Goal: Task Accomplishment & Management: Use online tool/utility

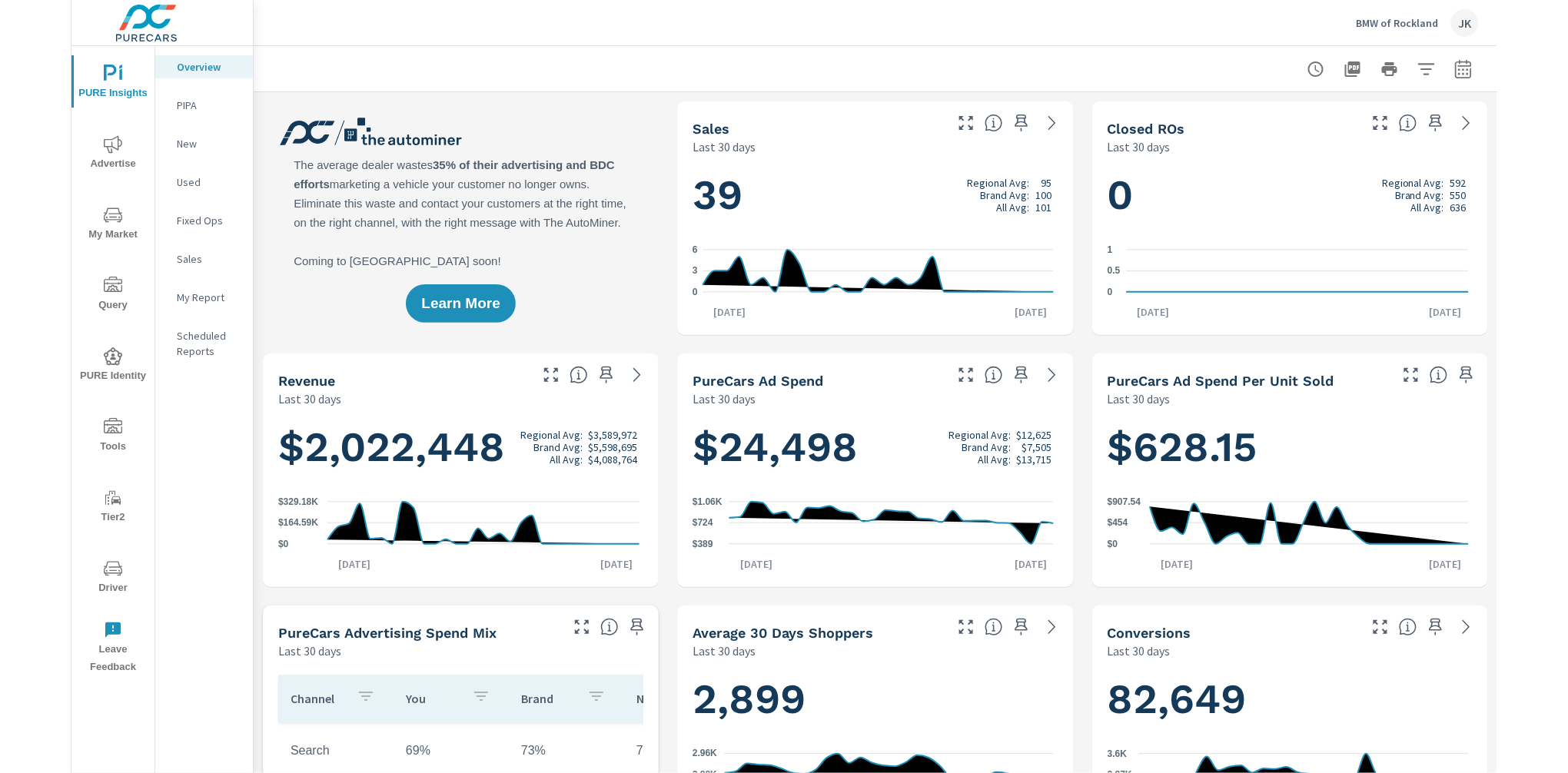
scroll to position [1, 0]
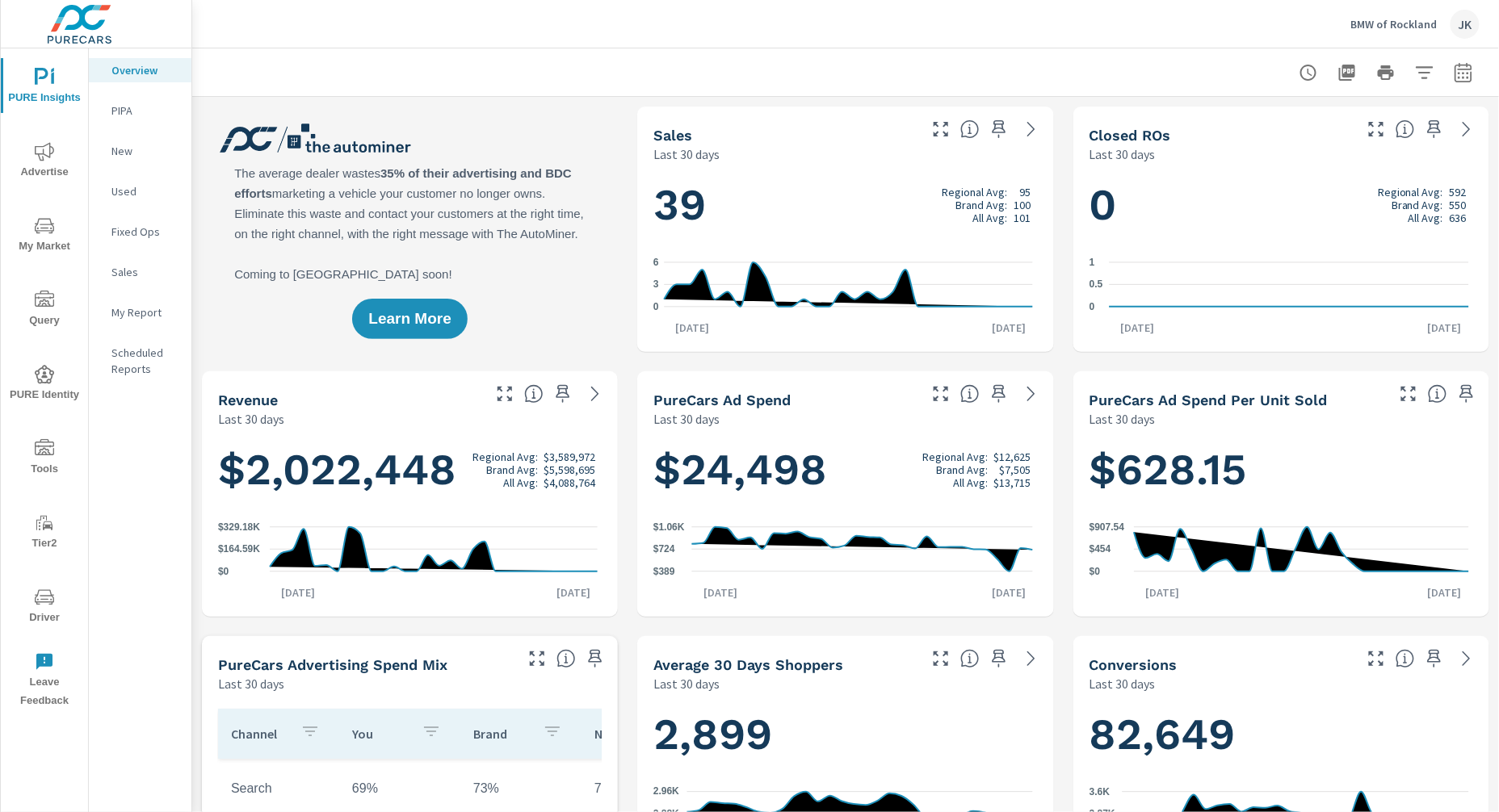
click at [46, 222] on icon "nav menu" at bounding box center [44, 225] width 20 height 20
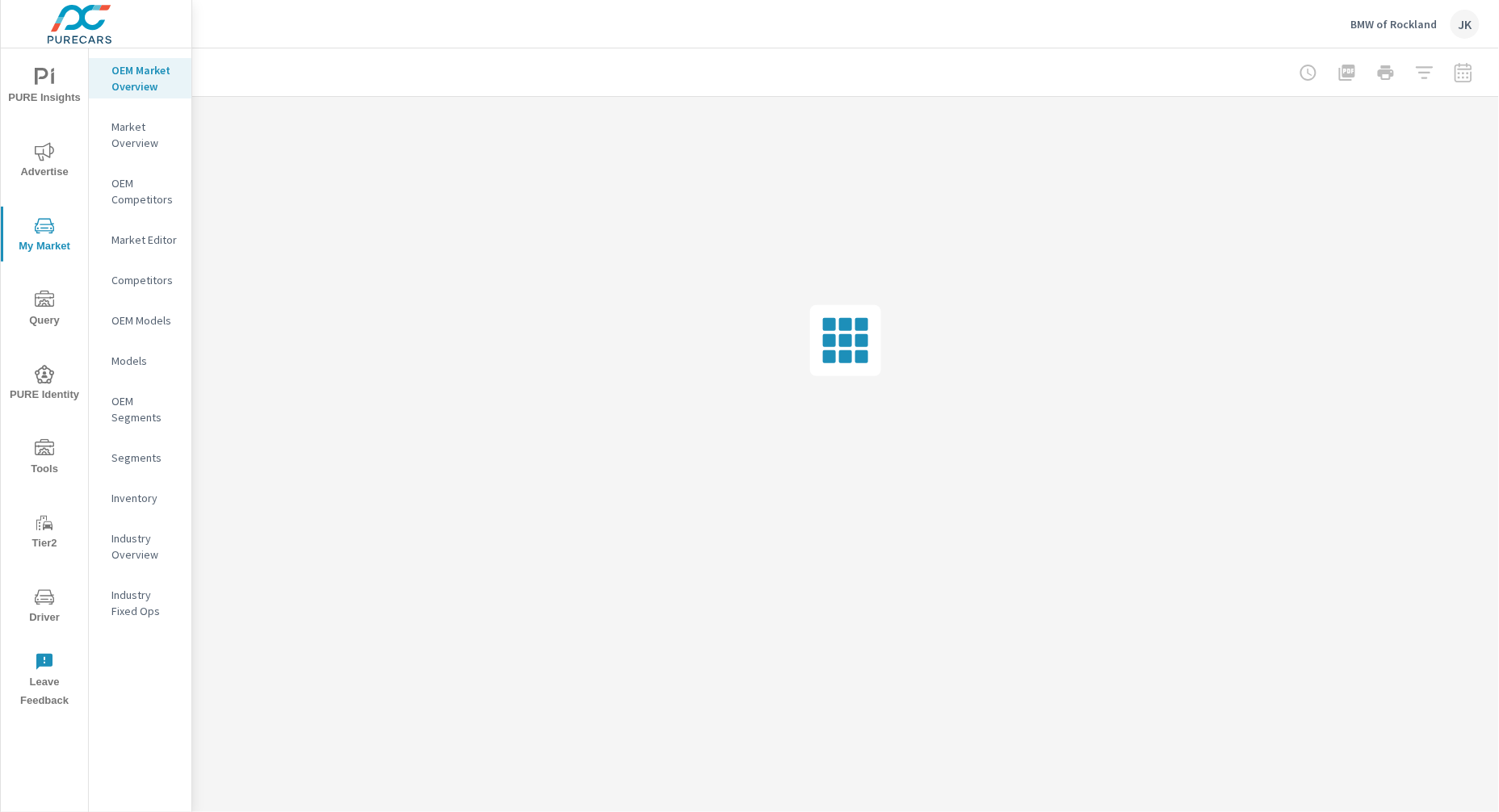
click at [127, 506] on div "Inventory" at bounding box center [140, 498] width 102 height 24
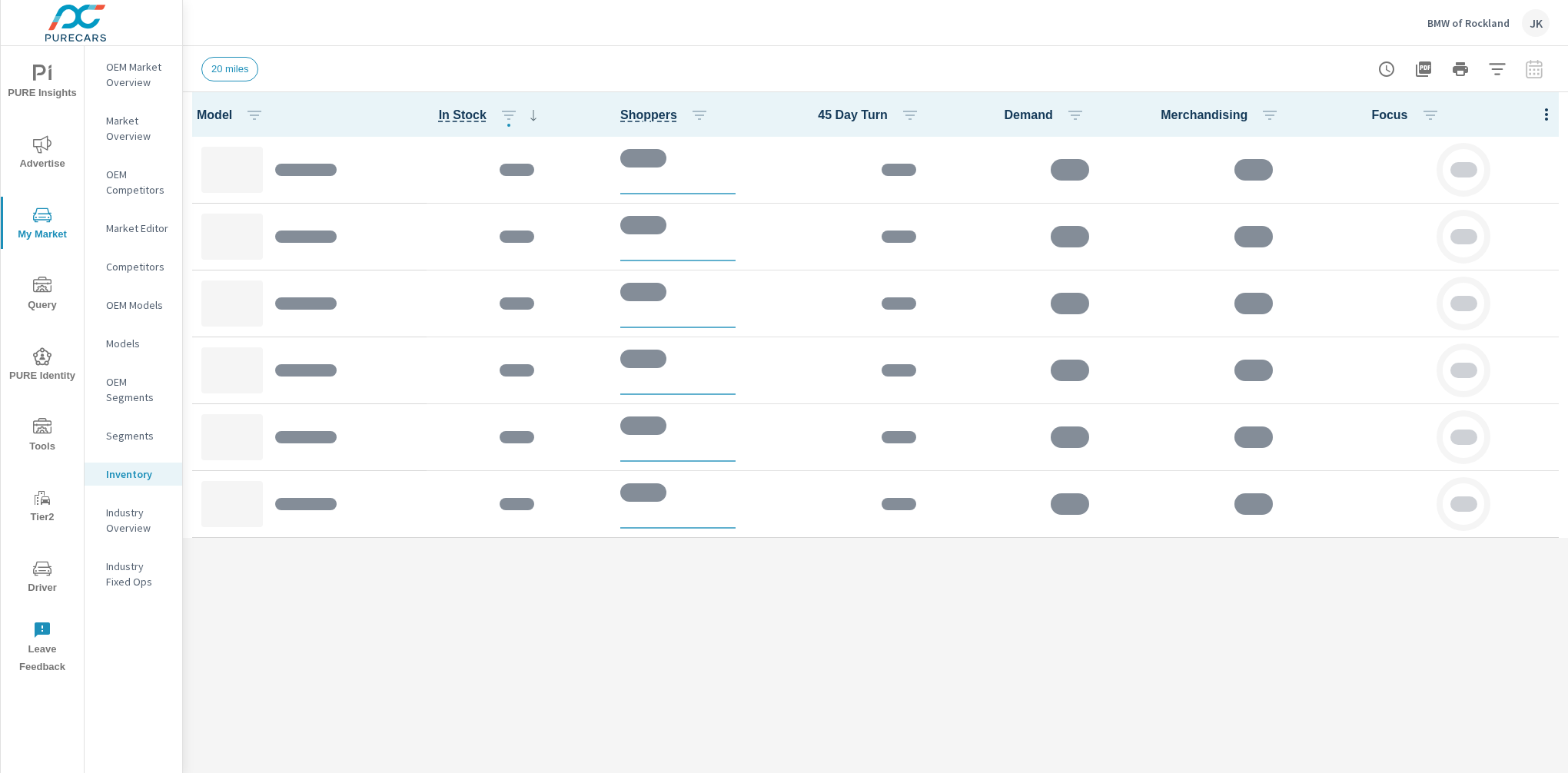
click at [1070, 666] on div "Model In Stock Shoppers 45 Day Turn Demand Merchandising Focus" at bounding box center [875, 433] width 1385 height 681
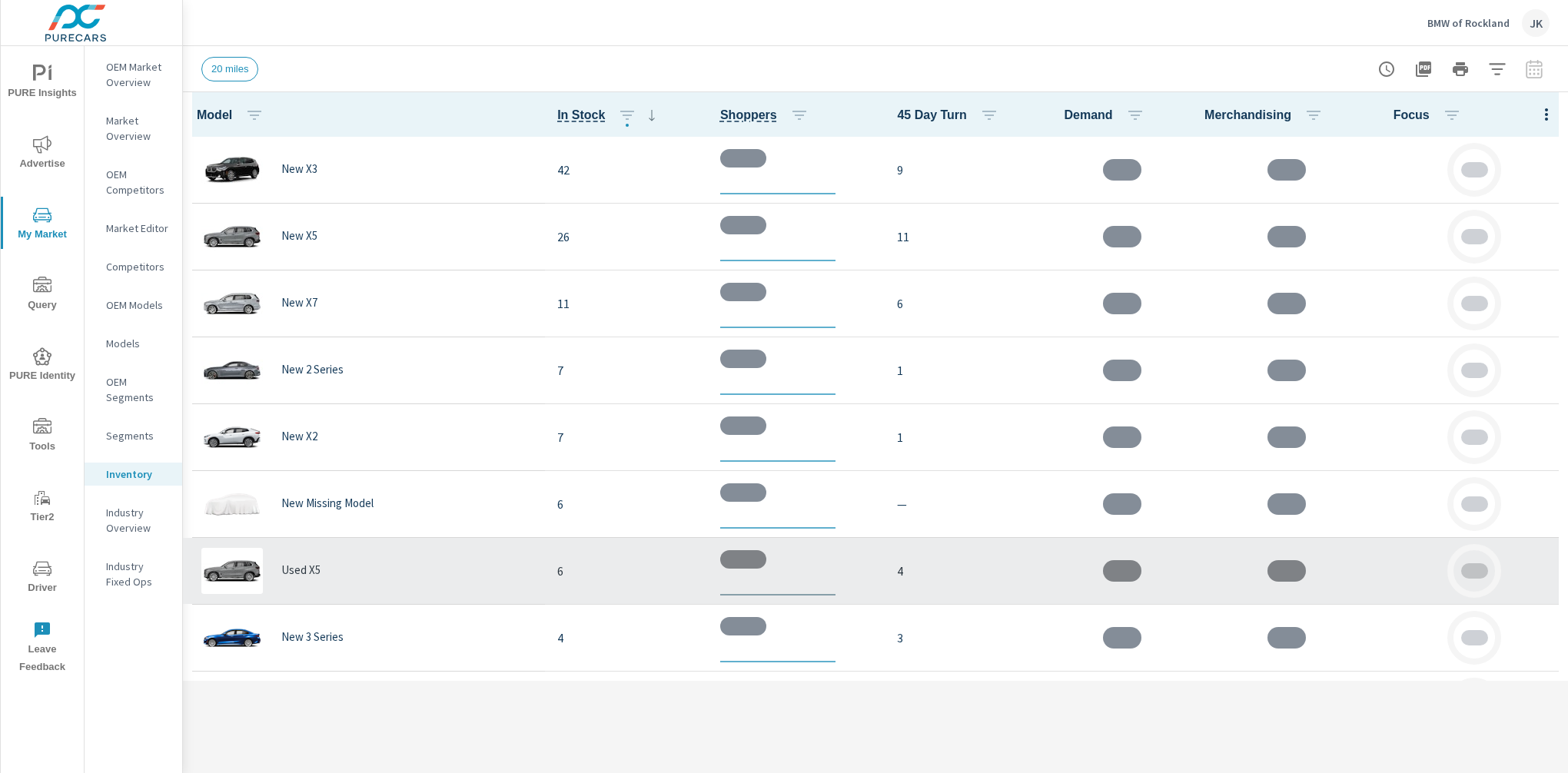
scroll to position [11, 0]
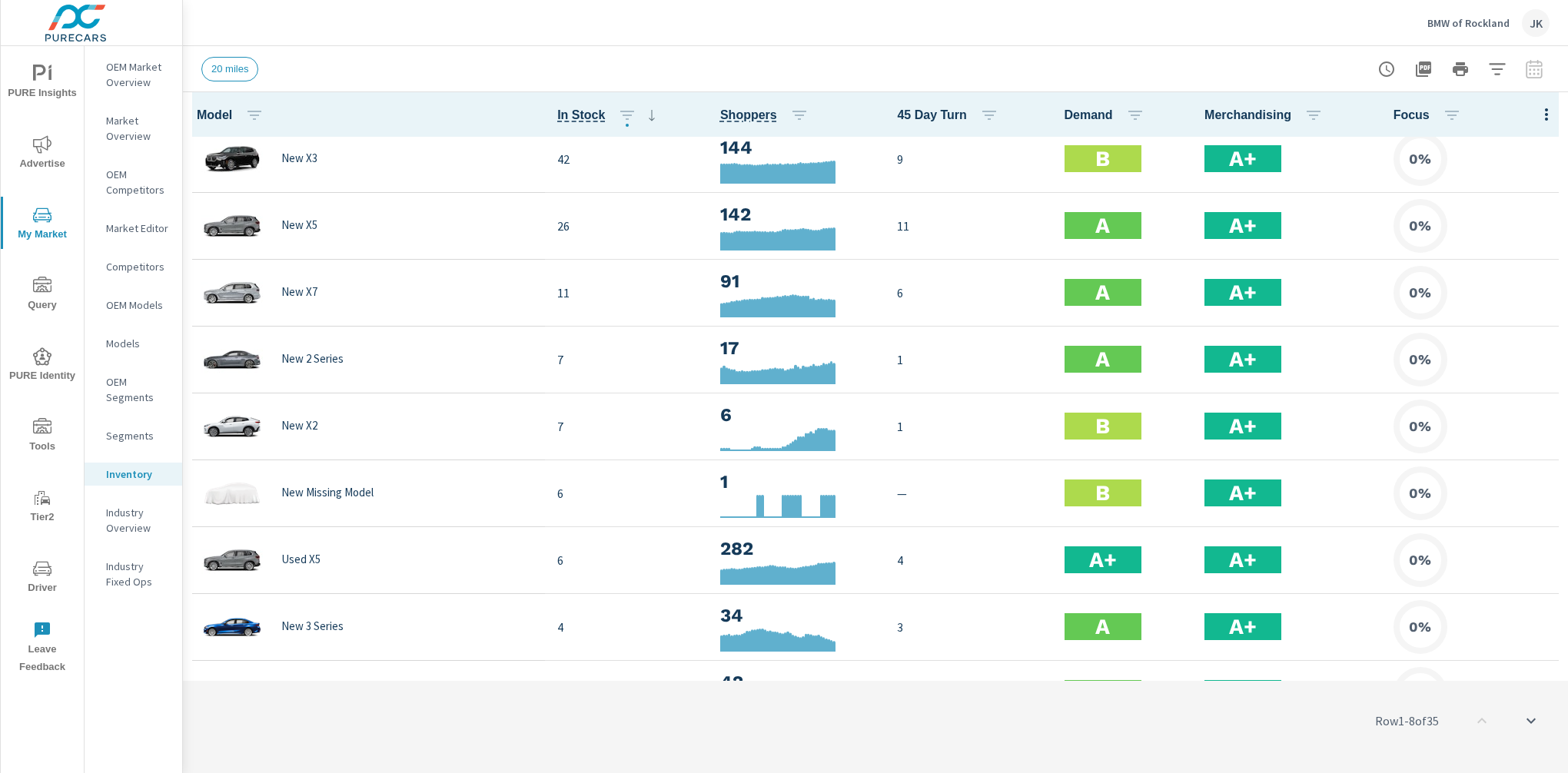
click at [1426, 109] on icon "button" at bounding box center [1546, 114] width 19 height 19
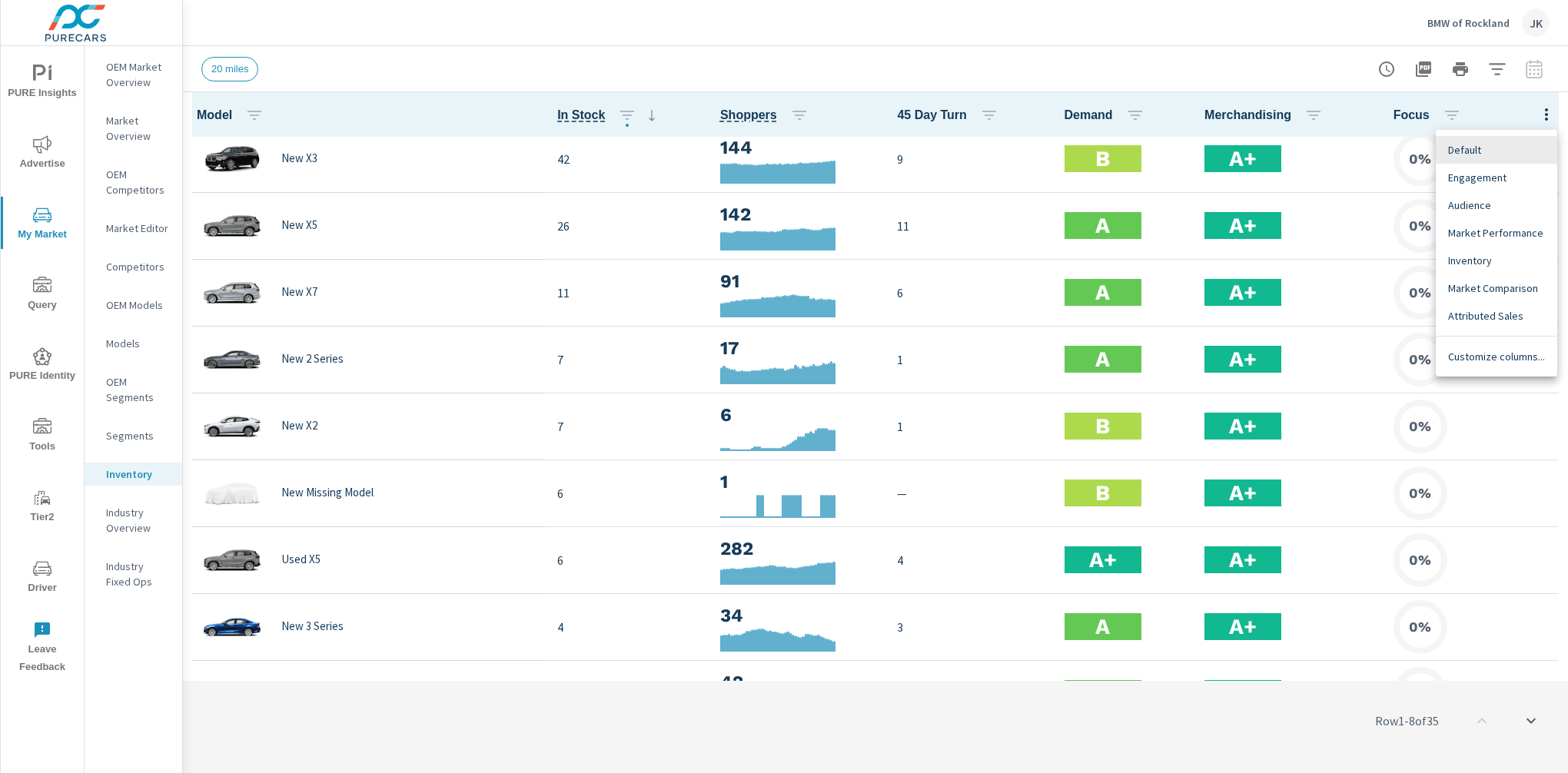
click at [1426, 364] on div "Customize columns..." at bounding box center [1496, 356] width 122 height 28
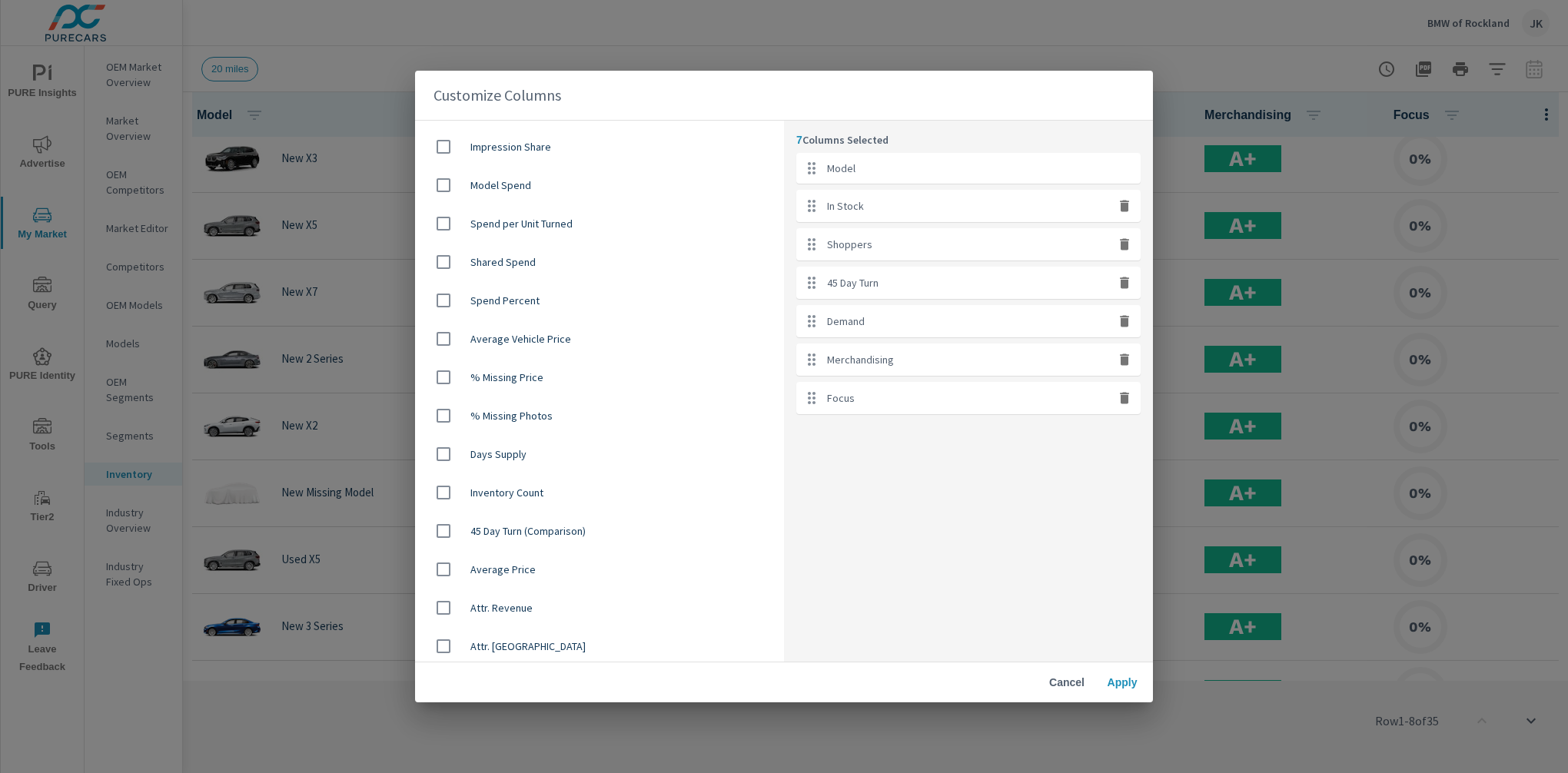
scroll to position [873, 0]
click at [544, 450] on span "Inventory Count" at bounding box center [620, 457] width 301 height 15
checkbox input "true"
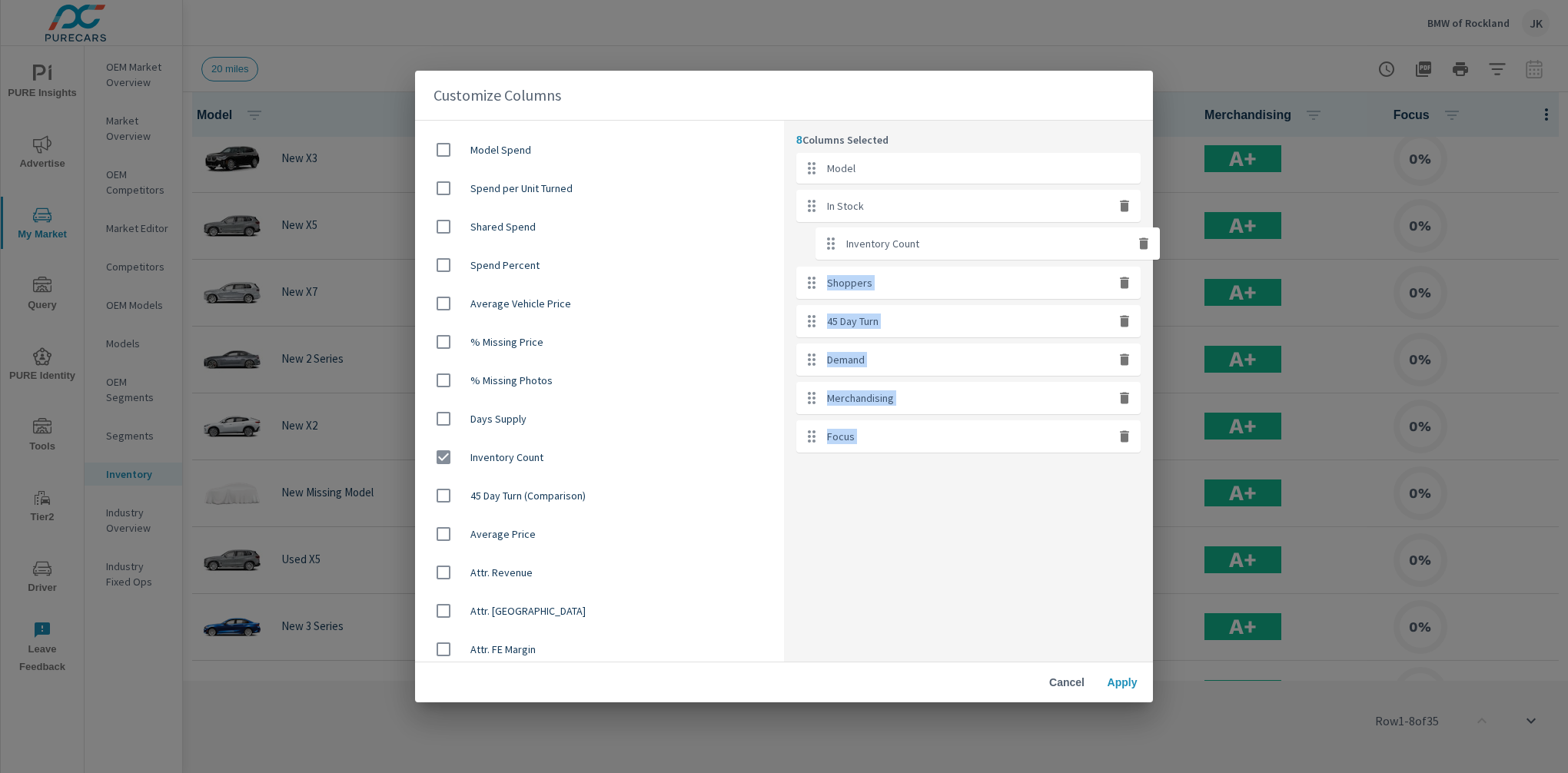
drag, startPoint x: 940, startPoint y: 441, endPoint x: 962, endPoint y: 228, distance: 214.1
click at [962, 228] on ul "Model In Stock Shoppers 45 Day Turn Demand Merchandising Focus Inventory Count" at bounding box center [968, 302] width 344 height 299
click at [906, 590] on div "8 Columns Selected Model In Stock Inventory Count Shoppers 45 Day Turn Demand M…" at bounding box center [968, 391] width 369 height 541
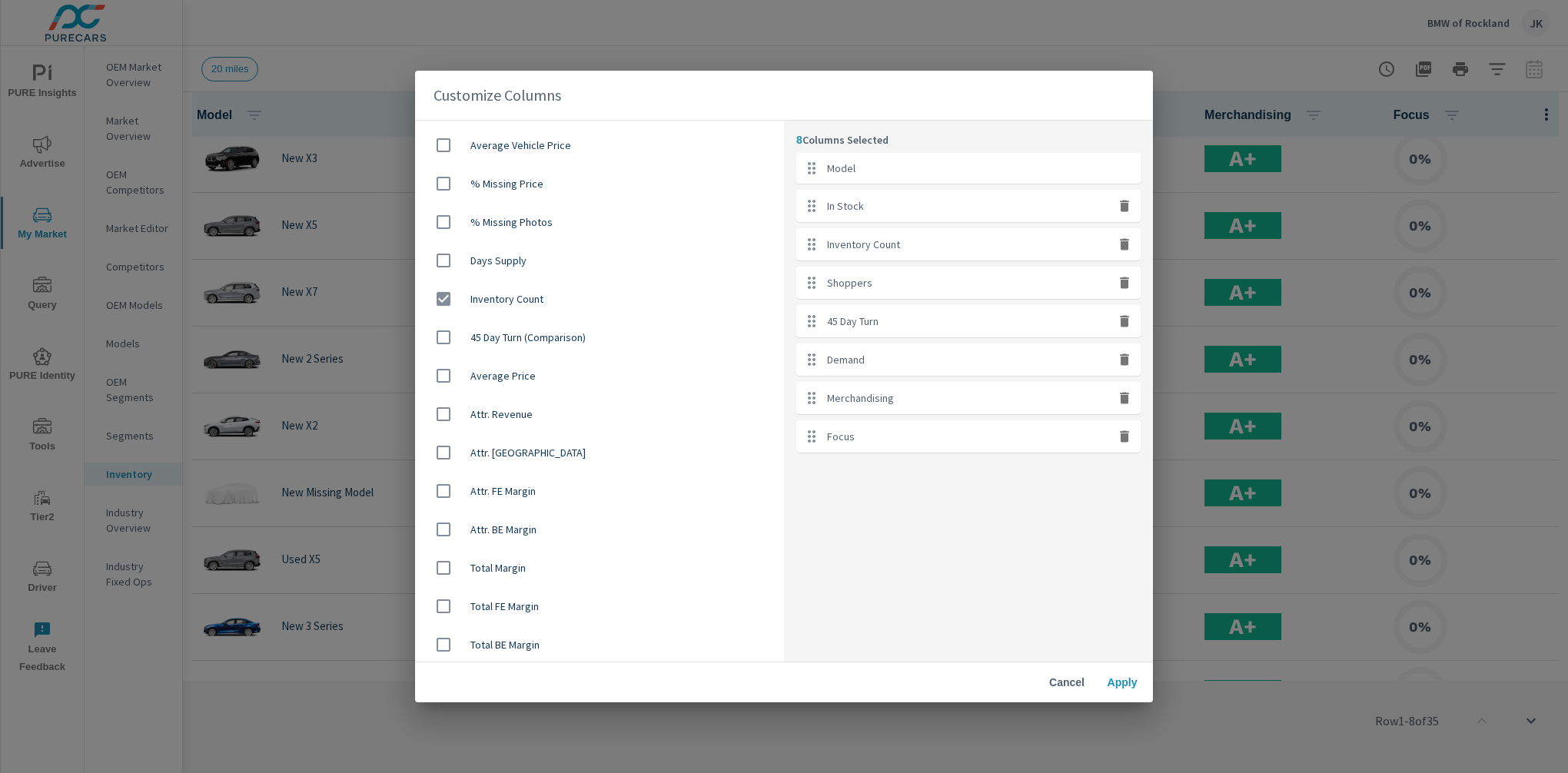
click at [1125, 693] on button "Apply" at bounding box center [1122, 682] width 49 height 28
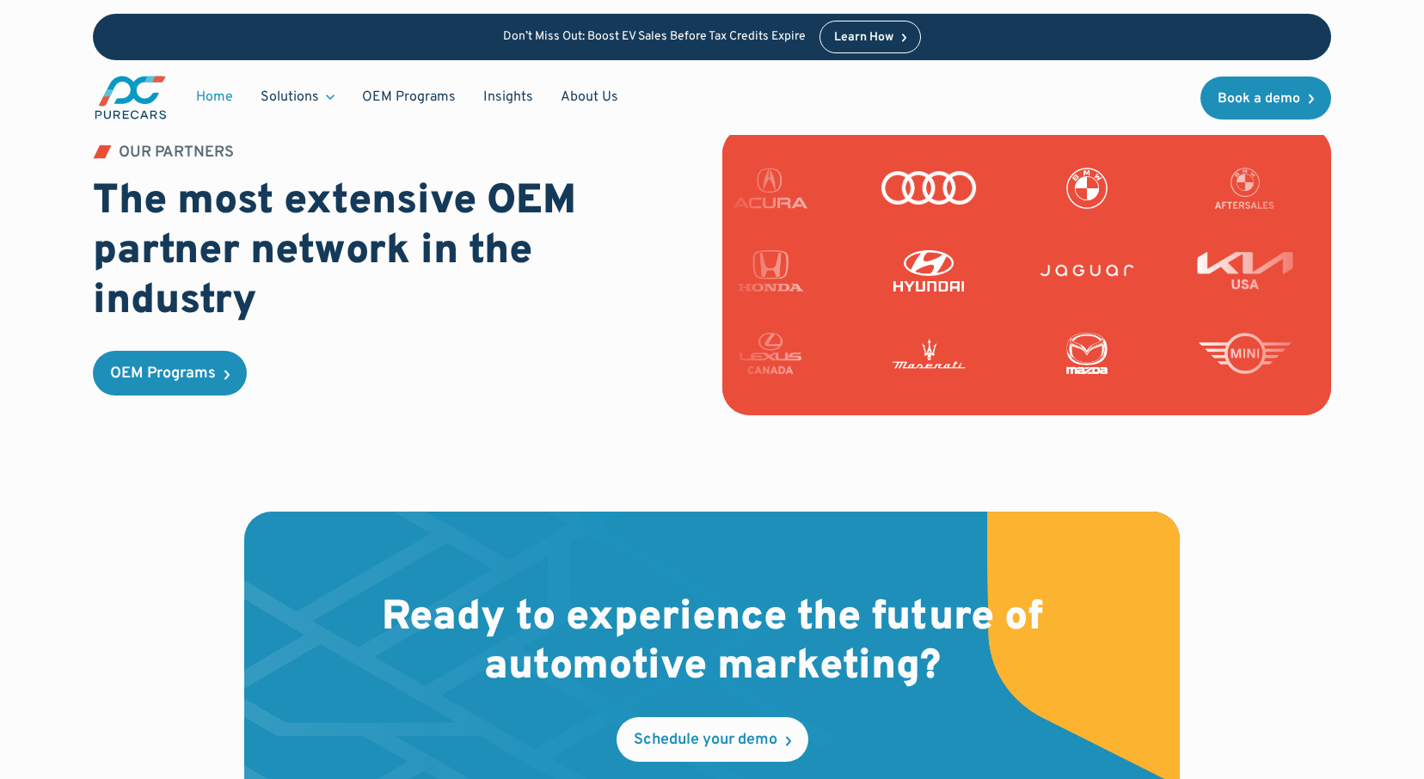
scroll to position [5203, 0]
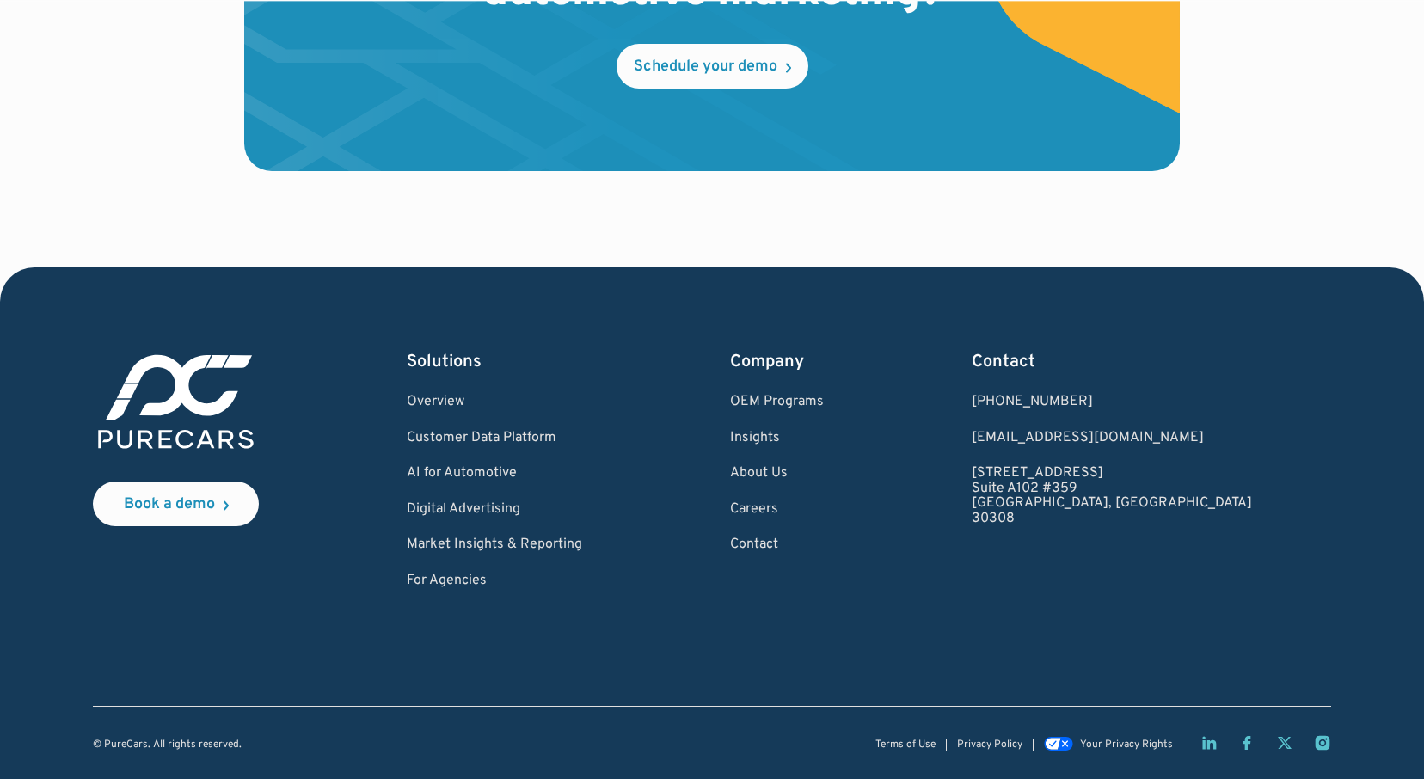
click at [726, 601] on div "Book a demo Solutions Overview Customer Data Platform AI for Automotive Digital…" at bounding box center [712, 550] width 1238 height 401
click at [824, 505] on link "Careers" at bounding box center [777, 509] width 94 height 15
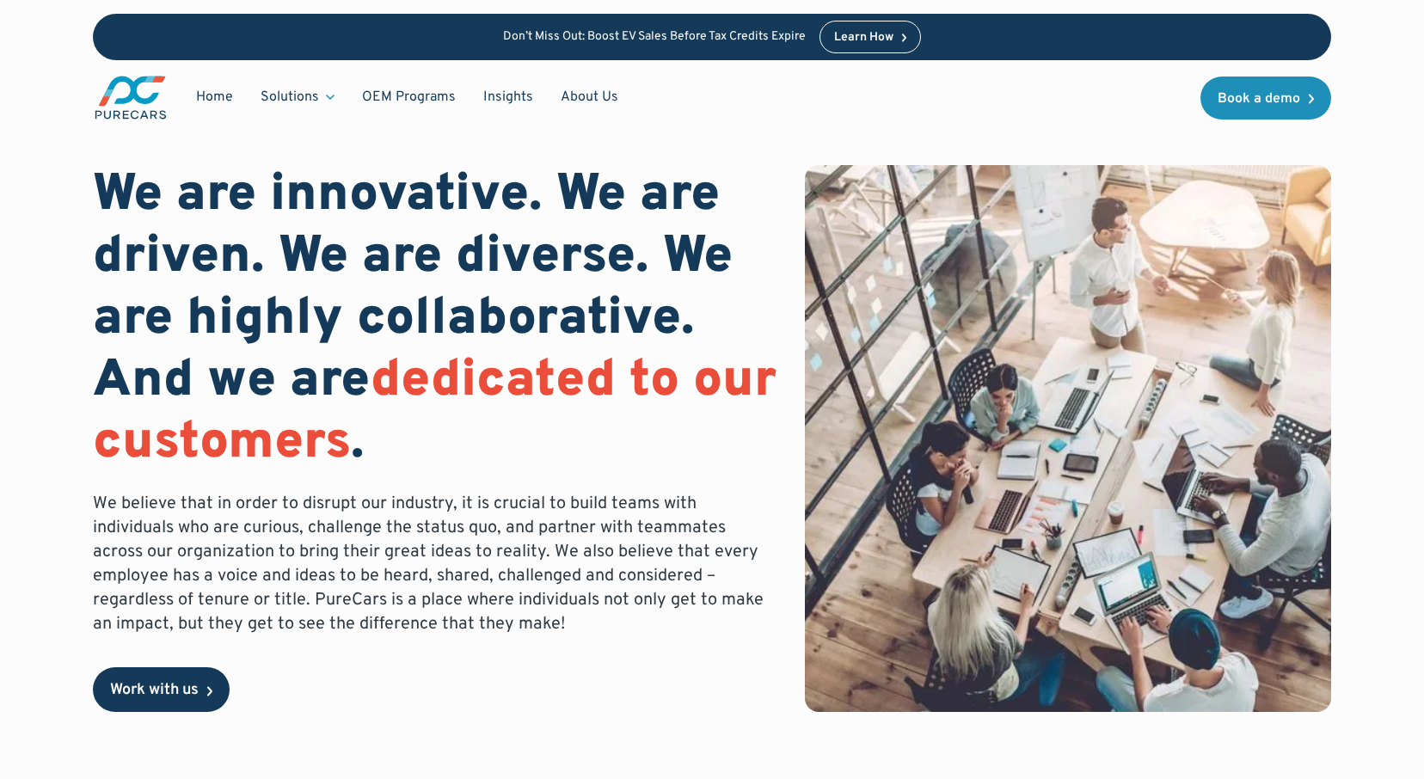
click at [169, 689] on div "Work with us" at bounding box center [154, 690] width 89 height 15
